Goal: Navigation & Orientation: Find specific page/section

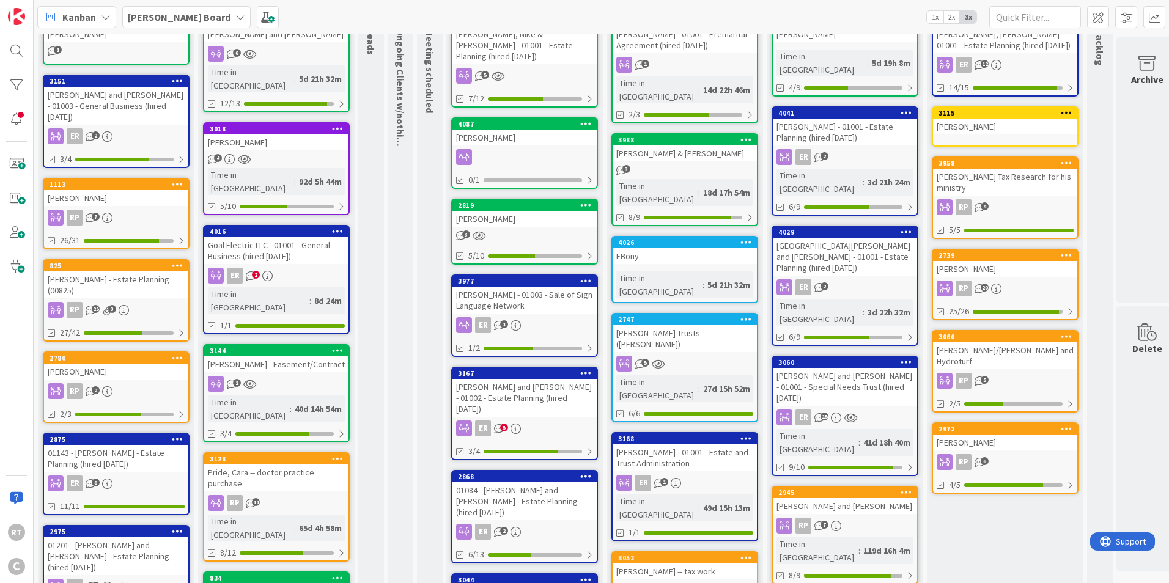
scroll to position [61, 0]
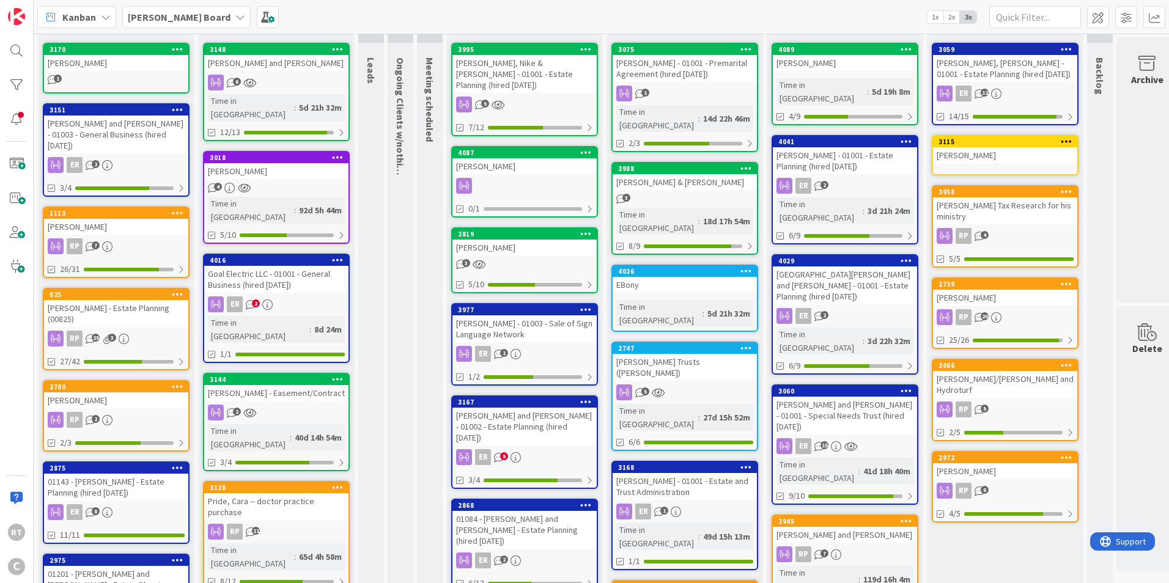
click at [846, 397] on div "[PERSON_NAME] and [PERSON_NAME] - 01001 - Special Needs Trust (hired [DATE])" at bounding box center [845, 416] width 144 height 38
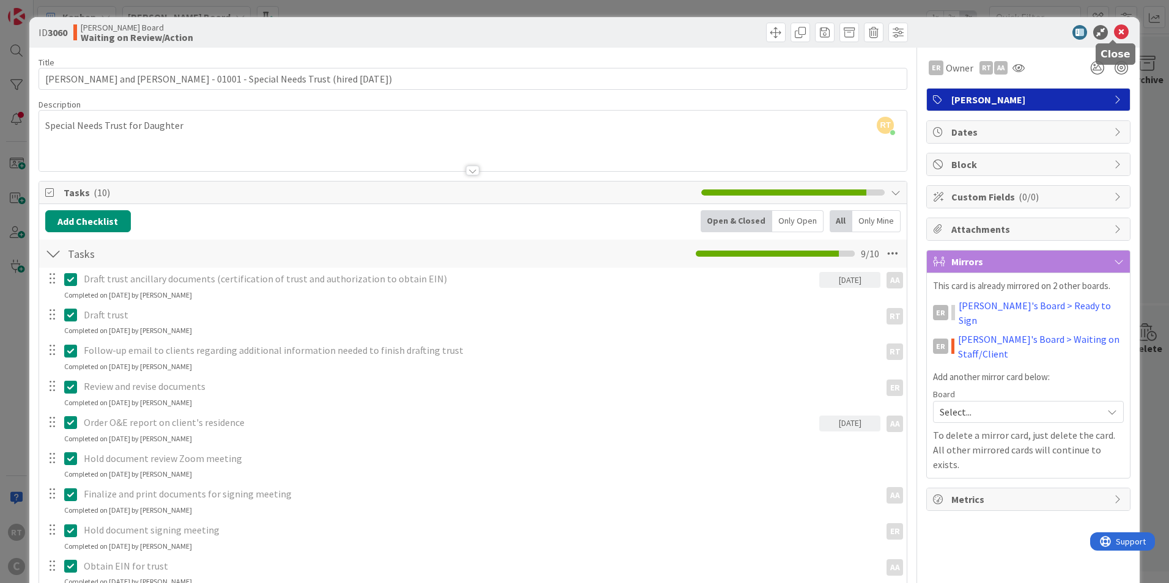
click at [1114, 29] on icon at bounding box center [1121, 32] width 15 height 15
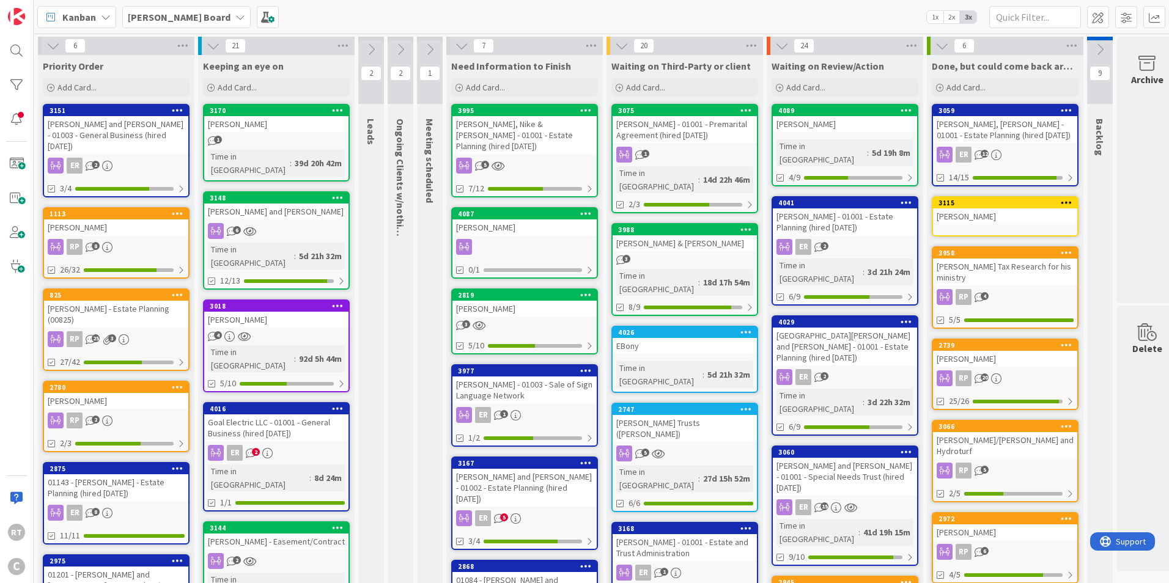
click at [116, 301] on div "[PERSON_NAME] - Estate Planning (00825)" at bounding box center [116, 314] width 144 height 27
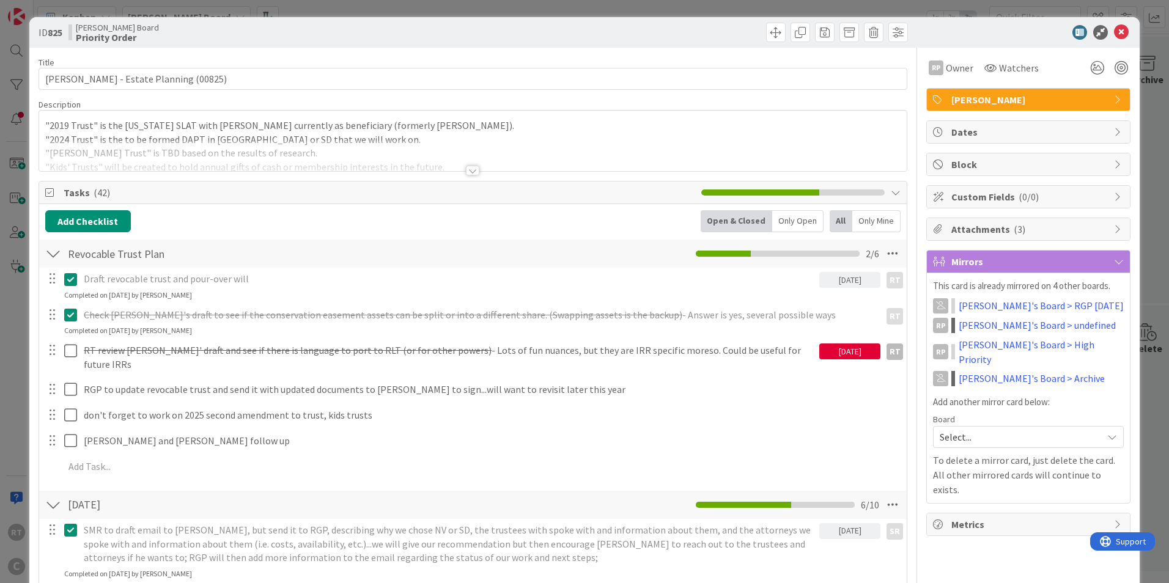
click at [469, 169] on div at bounding box center [472, 171] width 13 height 10
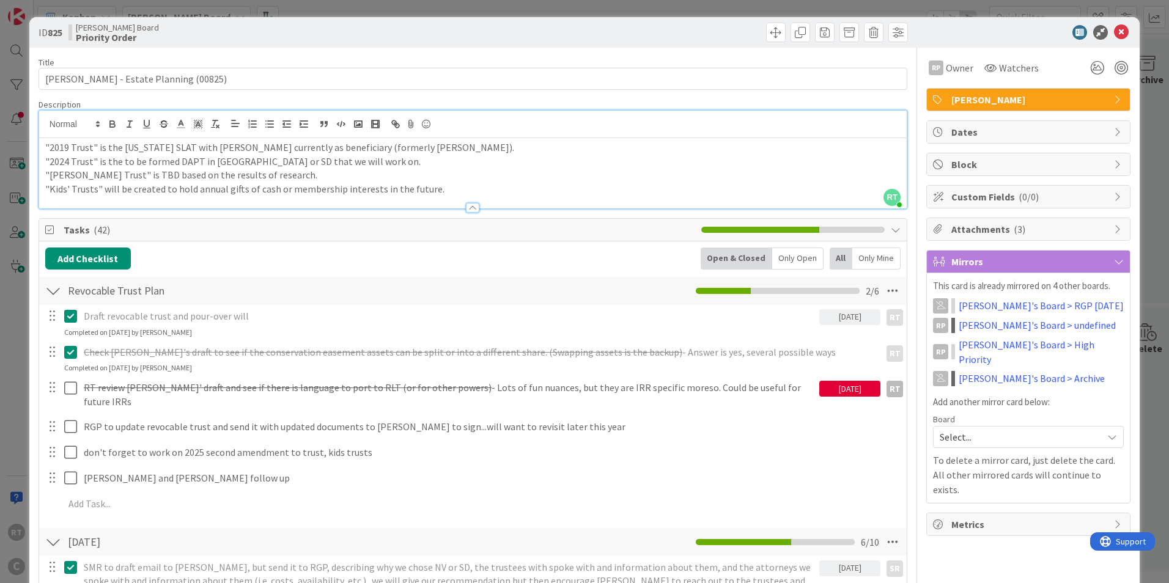
click at [254, 219] on div "Tasks ( 42 )" at bounding box center [473, 230] width 868 height 23
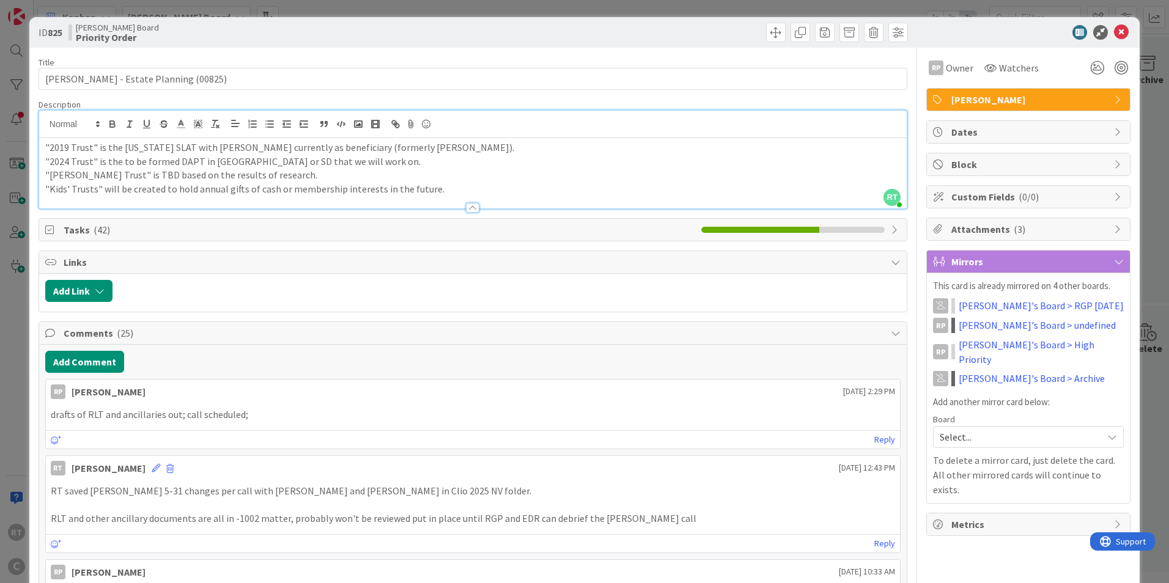
click at [467, 205] on div at bounding box center [472, 208] width 13 height 10
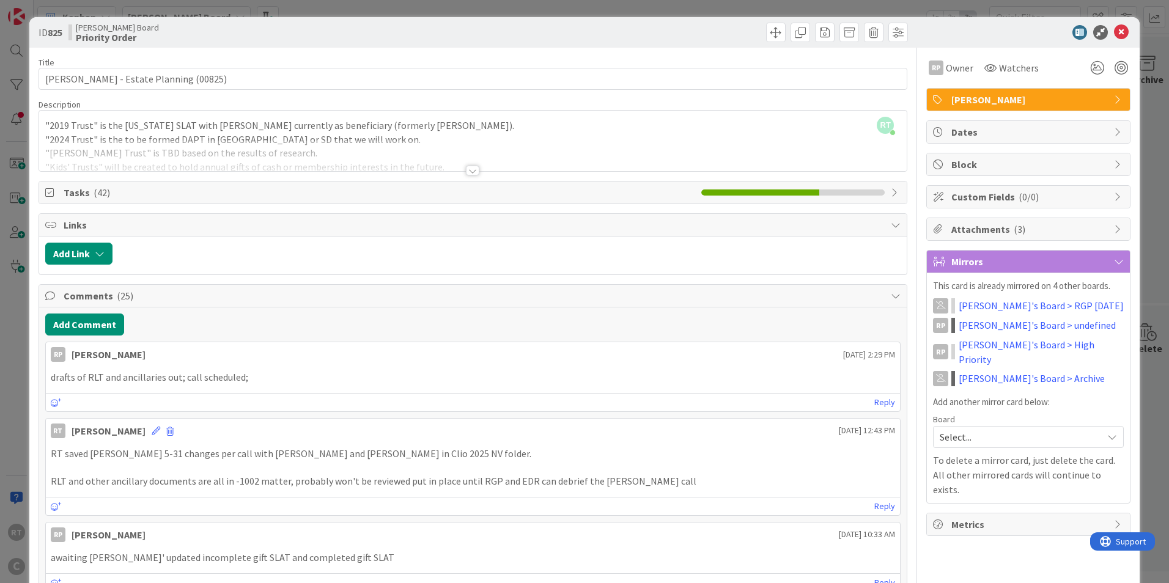
click at [392, 202] on div "Tasks ( 42 )" at bounding box center [473, 193] width 868 height 22
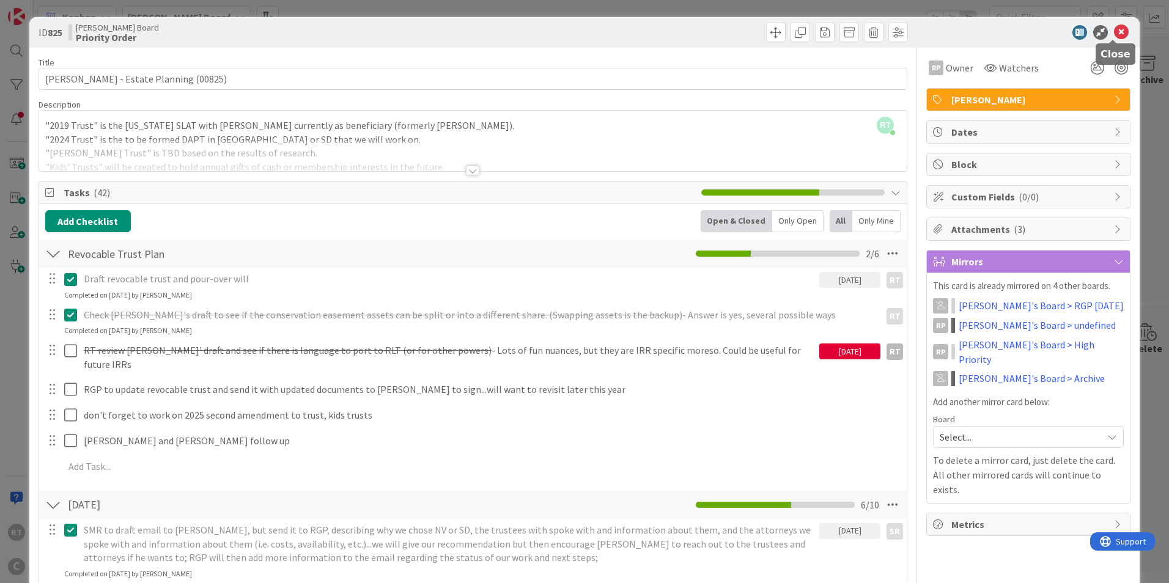
click at [1116, 32] on icon at bounding box center [1121, 32] width 15 height 15
